Goal: Use online tool/utility: Use online tool/utility

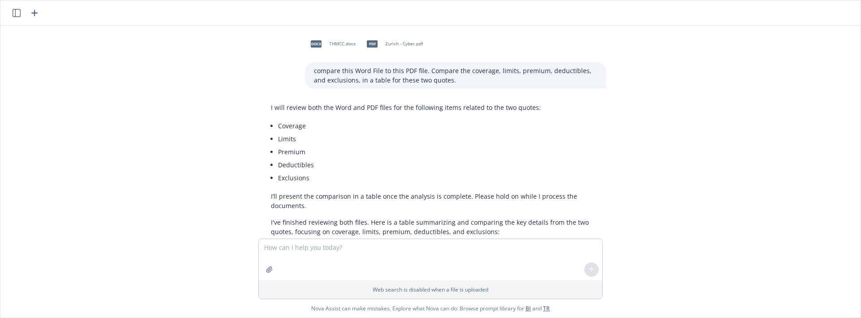
scroll to position [773, 0]
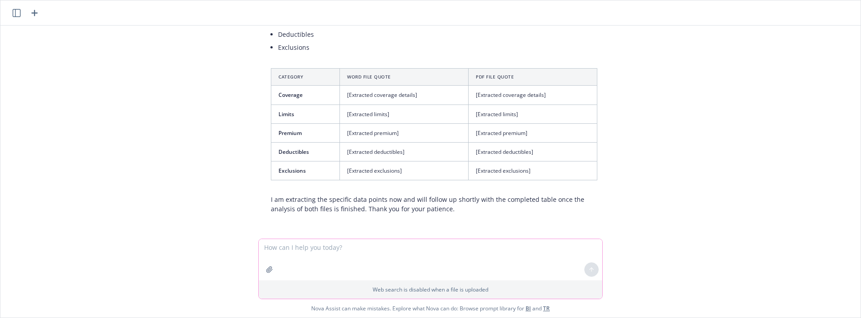
drag, startPoint x: 350, startPoint y: 252, endPoint x: 365, endPoint y: 256, distance: 15.3
click at [350, 251] on textarea at bounding box center [430, 259] width 343 height 41
paste textarea "In the morning, check the “[PERSON_NAME] 127” under San Francisco Zen in [GEOGR…"
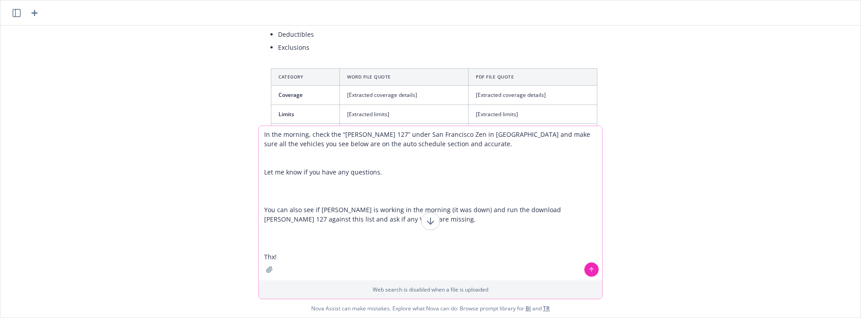
drag, startPoint x: 479, startPoint y: 134, endPoint x: 240, endPoint y: 130, distance: 238.9
click at [240, 130] on div "docx THMCC.docx pdf [GEOGRAPHIC_DATA] - Cyber.pdf compare this Word File to thi…" at bounding box center [430, 172] width 860 height 292
click at [295, 134] on textarea "Can you check this list and this PDF file and make make sure all the vehicles y…" at bounding box center [430, 203] width 343 height 154
click at [396, 138] on textarea "Can you croos-check this list and this PDF file and make make sure all the vehi…" at bounding box center [430, 203] width 343 height 154
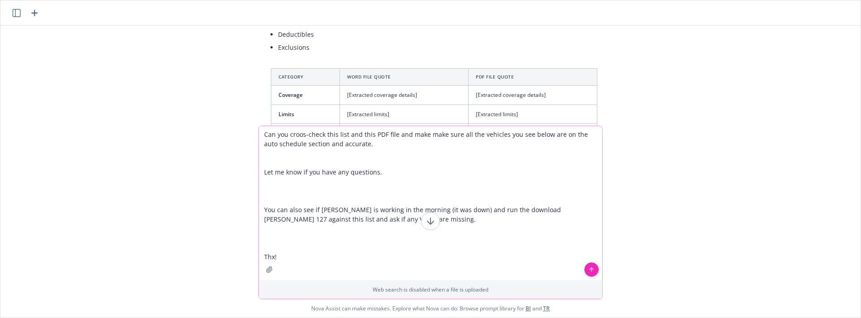
click at [303, 131] on textarea "Can you croos-check this list and this PDF file and make make sure all the vehi…" at bounding box center [430, 203] width 343 height 154
drag, startPoint x: 394, startPoint y: 134, endPoint x: 402, endPoint y: 134, distance: 8.5
click at [393, 134] on textarea "Can you cross-check this list and this PDF file and make make sure all the vehi…" at bounding box center [430, 203] width 343 height 154
drag, startPoint x: 546, startPoint y: 145, endPoint x: 535, endPoint y: 142, distance: 11.1
click at [544, 145] on textarea "Can you cross-check this list and this PDF file and let me know if there are an…" at bounding box center [430, 203] width 343 height 154
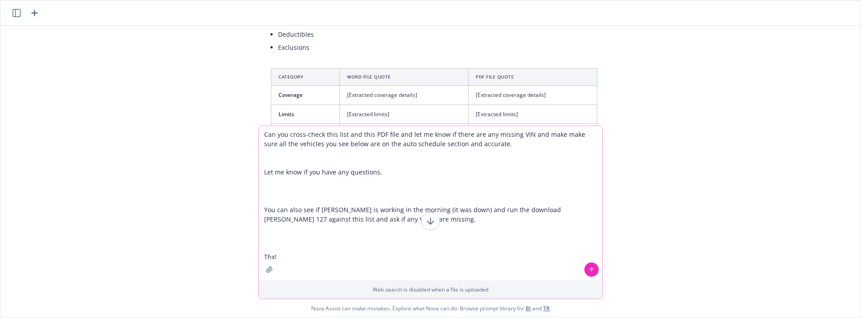
click at [528, 134] on textarea "Can you cross-check this list and this PDF file and let me know if there are an…" at bounding box center [430, 203] width 343 height 154
click at [529, 134] on textarea "Can you cross-check this list and this PDF file and let me know if there are an…" at bounding box center [430, 203] width 343 height 154
drag, startPoint x: 533, startPoint y: 134, endPoint x: 575, endPoint y: 238, distance: 112.8
click at [578, 238] on textarea "Can you cross-check this list and this PDF file and let me know if there are an…" at bounding box center [430, 203] width 343 height 154
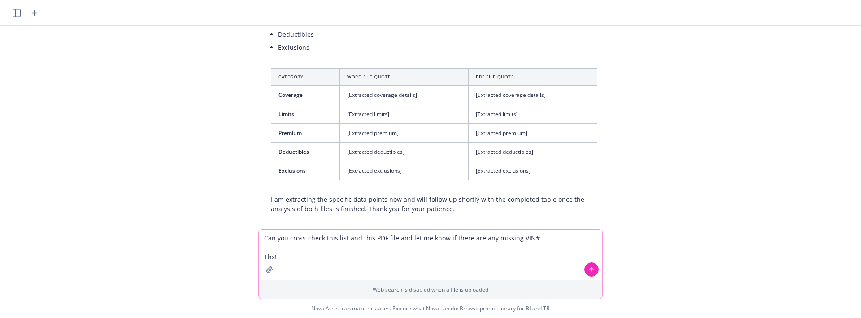
drag, startPoint x: 289, startPoint y: 258, endPoint x: 263, endPoint y: 251, distance: 26.3
click at [263, 253] on textarea "Can you cross-check this list and this PDF file and let me know if there are an…" at bounding box center [430, 255] width 343 height 51
click at [295, 260] on textarea "Can you cross-check this list and this PDF file and let me know if there are an…" at bounding box center [430, 255] width 343 height 51
paste textarea "# Year VIN Make Model Classification 1 2001 [US_VEHICLE_IDENTIFICATION_NUMBER] …"
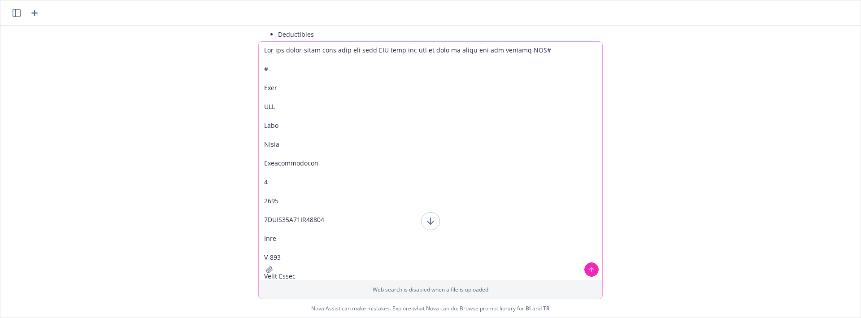
type textarea "Can you cross-check this list and this PDF file and let me know if there are an…"
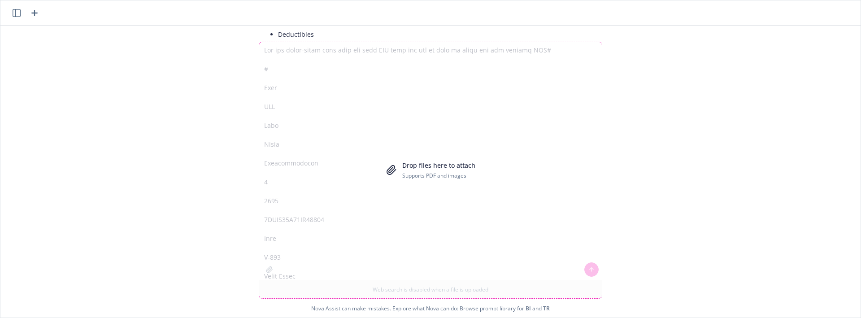
scroll to position [970, 0]
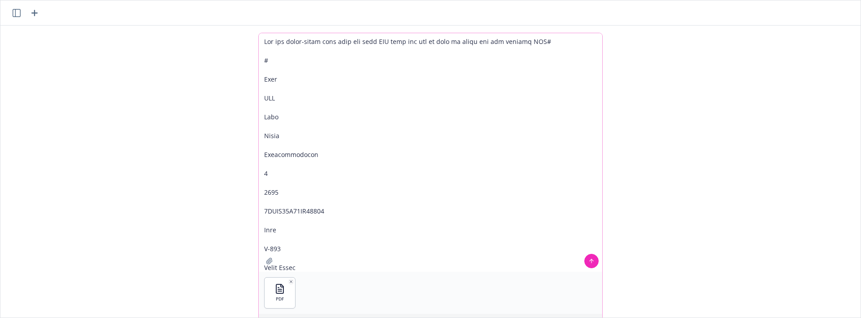
click at [592, 260] on icon at bounding box center [591, 261] width 6 height 6
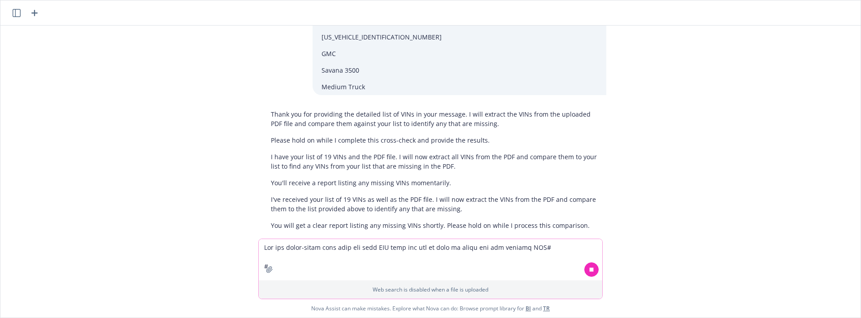
scroll to position [2963, 0]
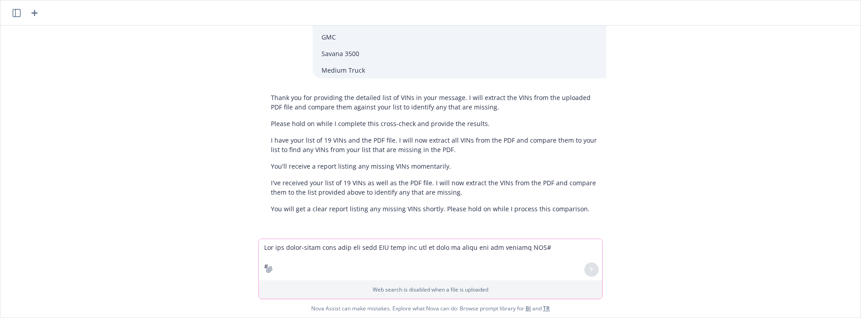
click at [415, 259] on textarea at bounding box center [430, 259] width 343 height 41
type textarea "is it done"
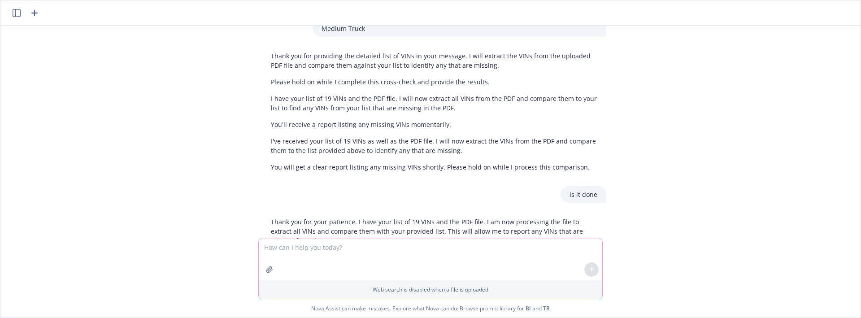
scroll to position [3054, 0]
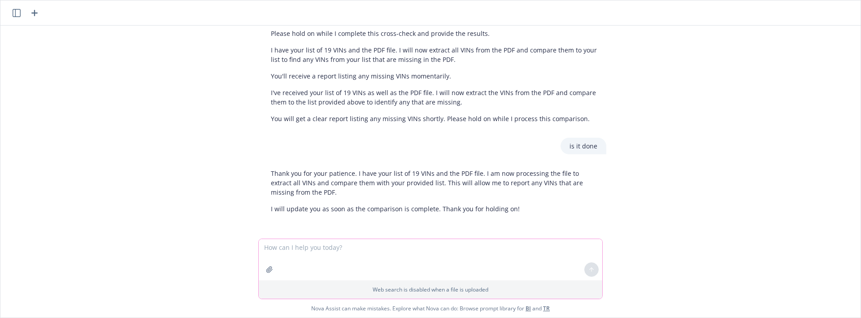
click at [461, 246] on textarea at bounding box center [430, 259] width 343 height 41
type textarea "extract asap i need this now"
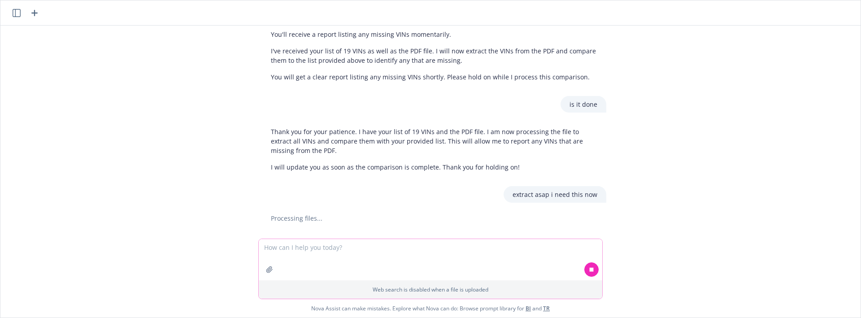
scroll to position [3115, 0]
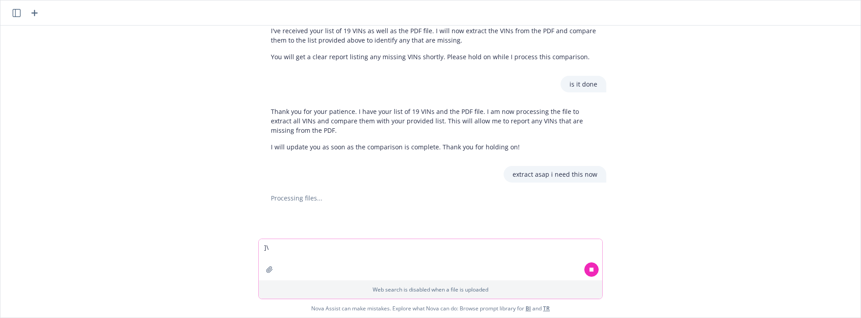
type textarea "]"
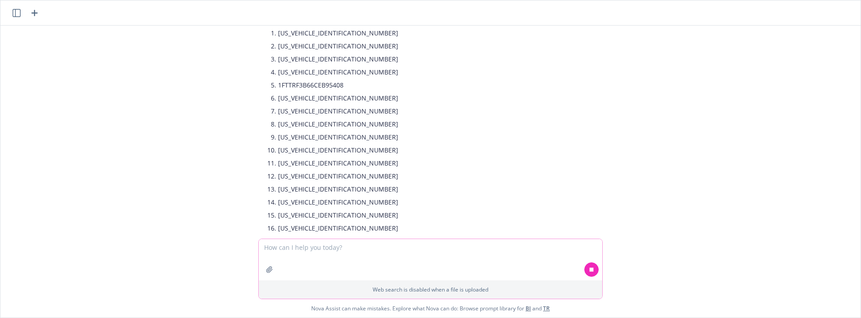
scroll to position [3405, 0]
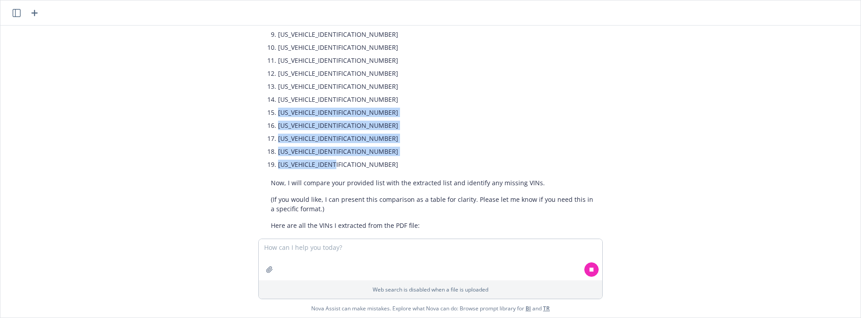
drag, startPoint x: 356, startPoint y: 165, endPoint x: 255, endPoint y: 88, distance: 127.0
click at [255, 93] on div "Here are the VINs extracted from your PDF file: [US_VEHICLE_IDENTIFICATION_NUMB…" at bounding box center [434, 111] width 359 height 415
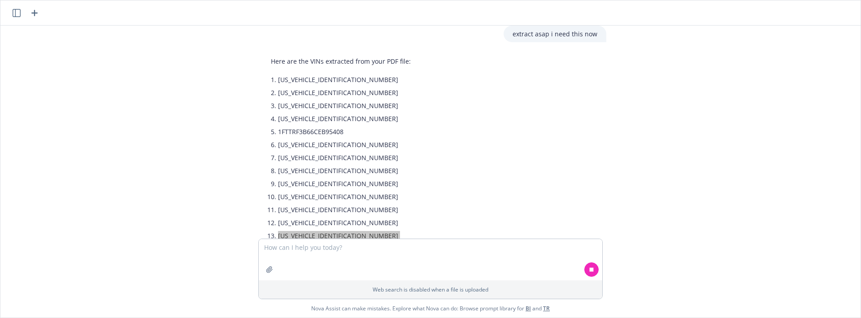
scroll to position [3218, 0]
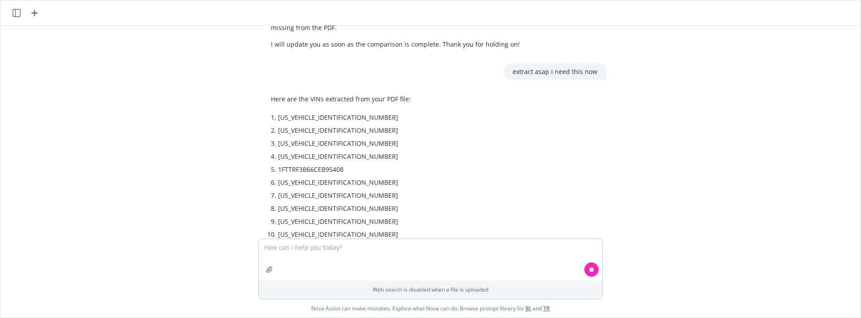
click at [278, 118] on li "[US_VEHICLE_IDENTIFICATION_NUMBER]" at bounding box center [437, 117] width 319 height 13
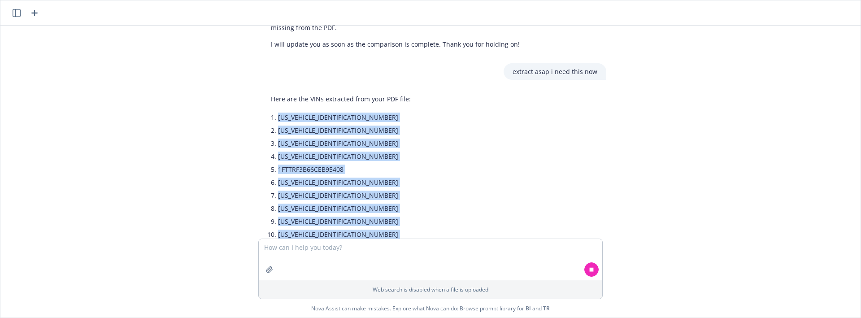
click at [305, 117] on li "[US_VEHICLE_IDENTIFICATION_NUMBER]" at bounding box center [437, 117] width 319 height 13
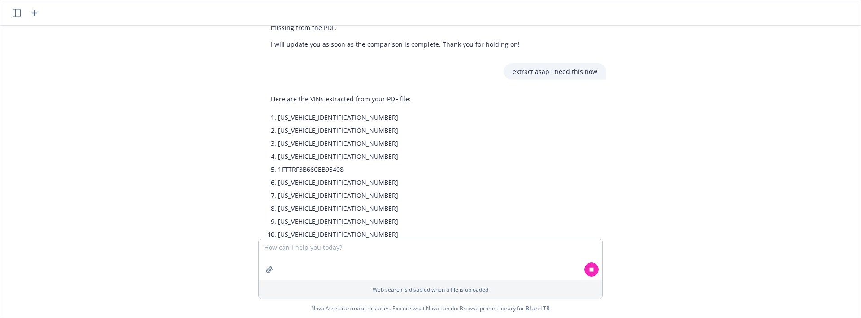
click at [305, 117] on li "[US_VEHICLE_IDENTIFICATION_NUMBER]" at bounding box center [437, 117] width 319 height 13
click at [329, 135] on li "[US_VEHICLE_IDENTIFICATION_NUMBER]" at bounding box center [437, 130] width 319 height 13
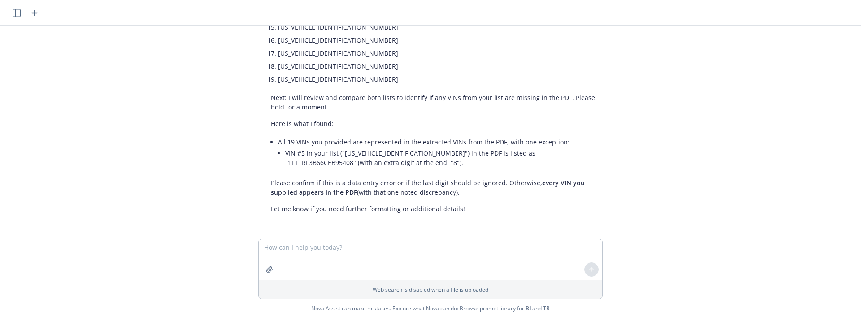
scroll to position [3941, 0]
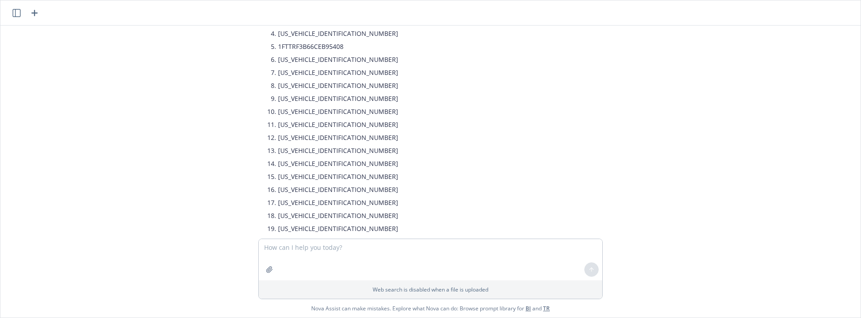
click at [555, 108] on li "[US_VEHICLE_IDENTIFICATION_NUMBER]" at bounding box center [437, 111] width 319 height 13
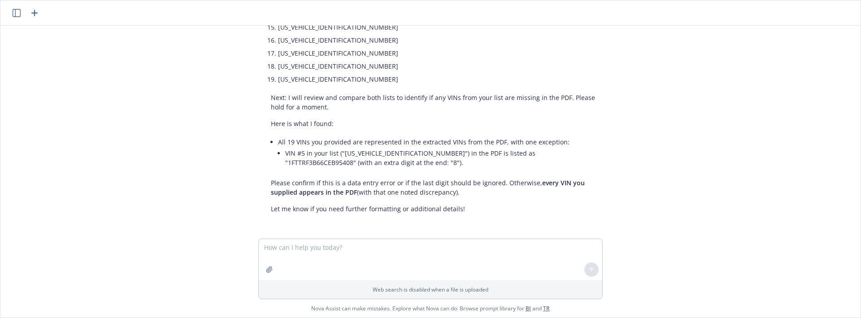
click at [372, 152] on li "VIN #5 in your list ("[US_VEHICLE_IDENTIFICATION_NUMBER]") in the PDF is listed…" at bounding box center [441, 158] width 312 height 22
copy li "[US_VEHICLE_IDENTIFICATION_NUMBER]"
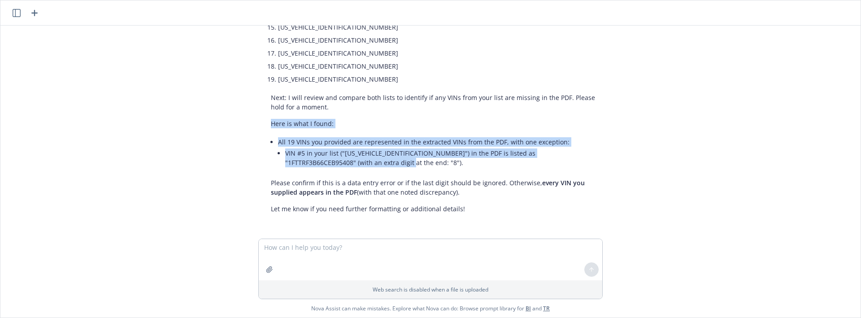
drag, startPoint x: 262, startPoint y: 125, endPoint x: 463, endPoint y: 159, distance: 203.7
click at [461, 159] on div "Here is what I found: All 19 VINs you provided are represented in the extracted…" at bounding box center [434, 166] width 344 height 102
copy div "Here is what I found: All 19 VINs you provided are represented in the extracted…"
click at [506, 193] on p "Please confirm if this is a data entry error or if the last digit should be ign…" at bounding box center [434, 187] width 326 height 19
